Goal: Task Accomplishment & Management: Manage account settings

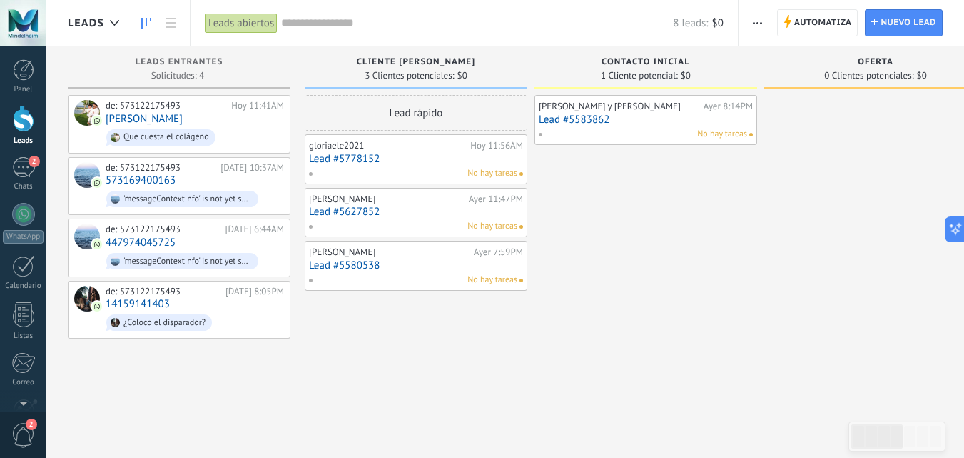
scroll to position [21, 0]
click at [13, 29] on div at bounding box center [23, 23] width 46 height 46
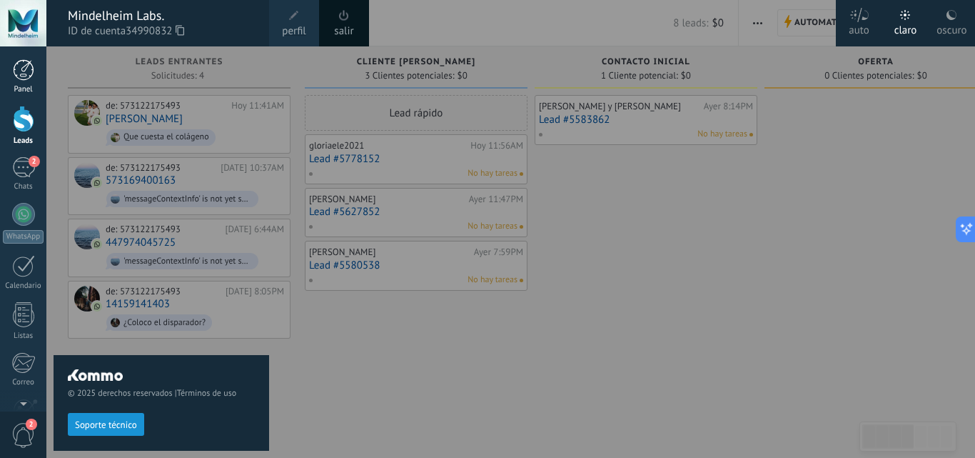
click at [29, 73] on div at bounding box center [23, 69] width 21 height 21
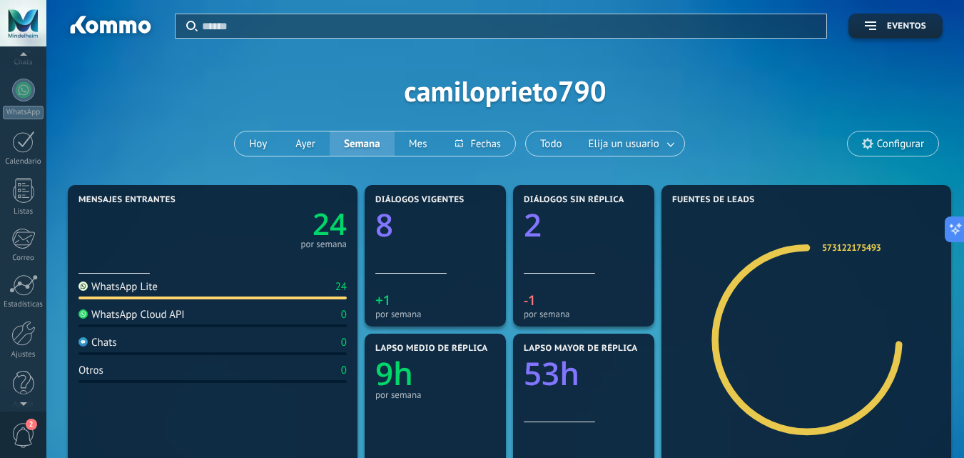
scroll to position [136, 0]
click at [23, 322] on div at bounding box center [23, 320] width 24 height 25
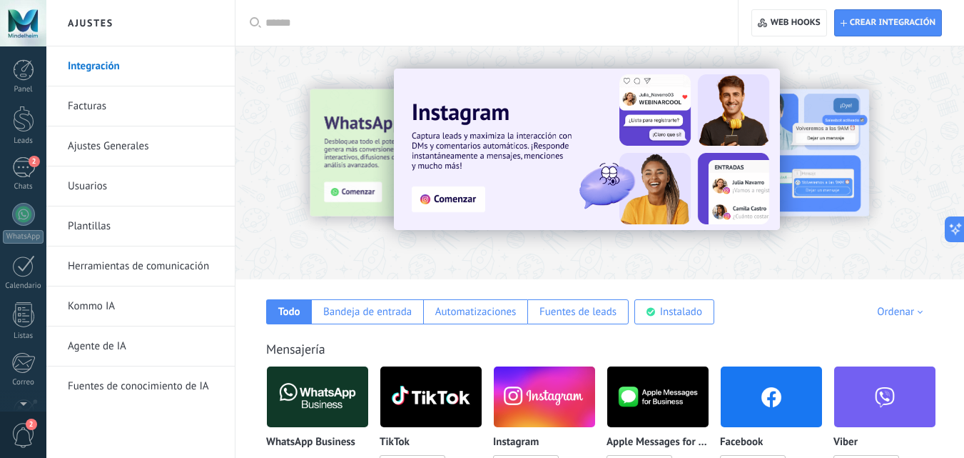
click at [26, 24] on div at bounding box center [23, 23] width 46 height 46
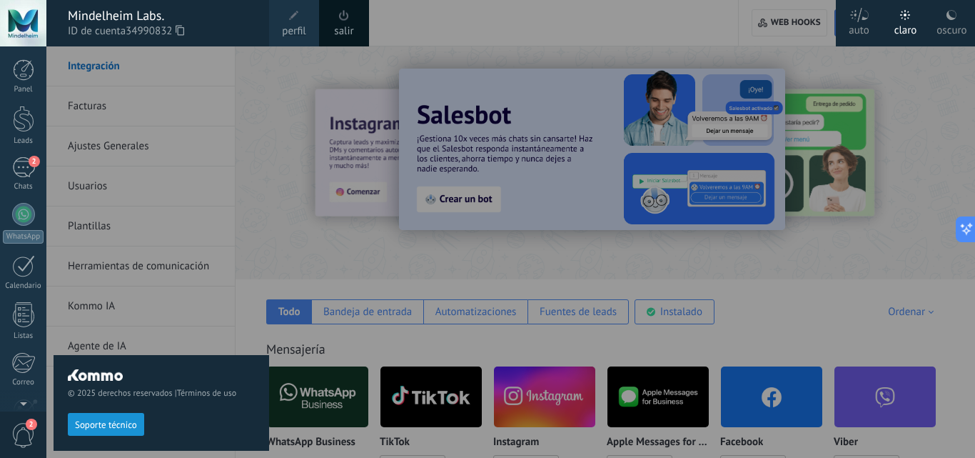
click at [285, 12] on link "perfil" at bounding box center [294, 23] width 50 height 46
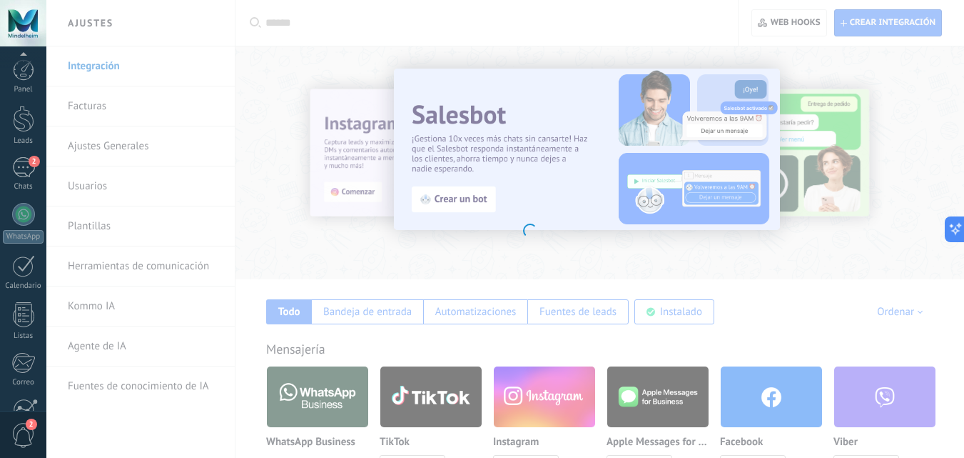
scroll to position [136, 0]
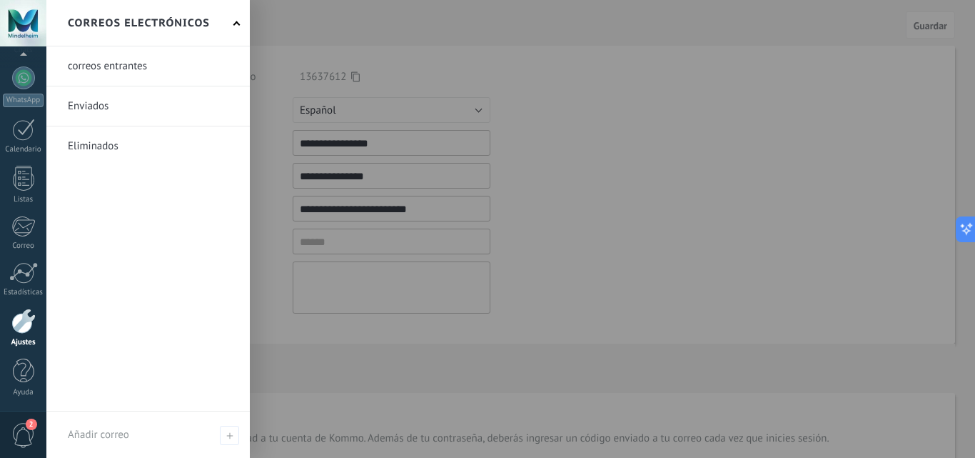
click at [29, 325] on div at bounding box center [23, 320] width 24 height 25
